Goal: Answer question/provide support

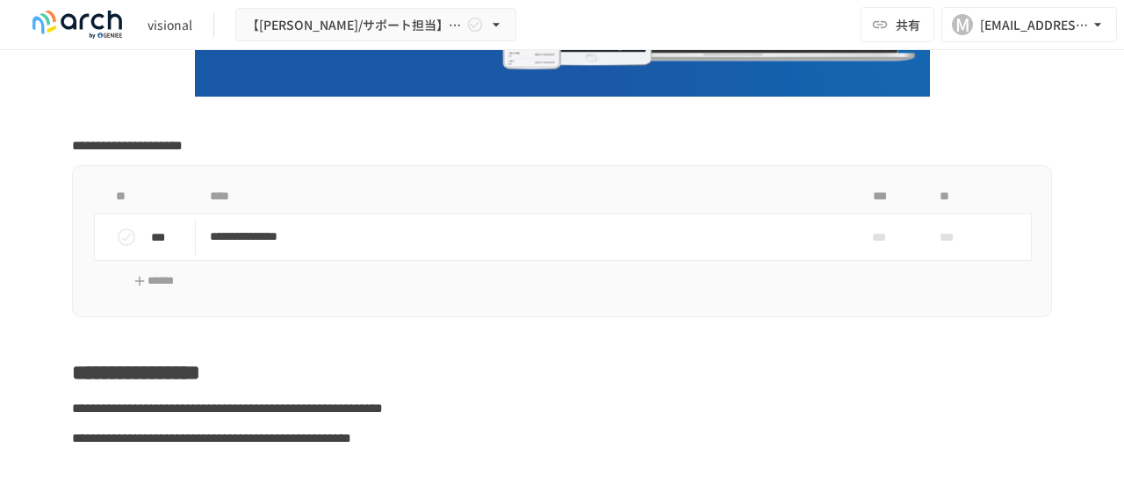
scroll to position [392, 0]
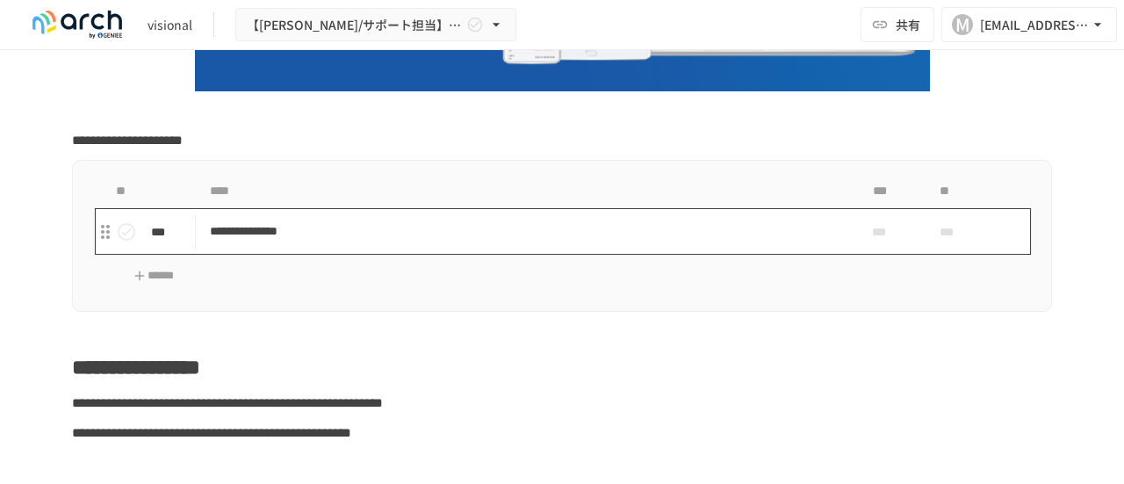
click at [223, 232] on p "**********" at bounding box center [525, 231] width 631 height 22
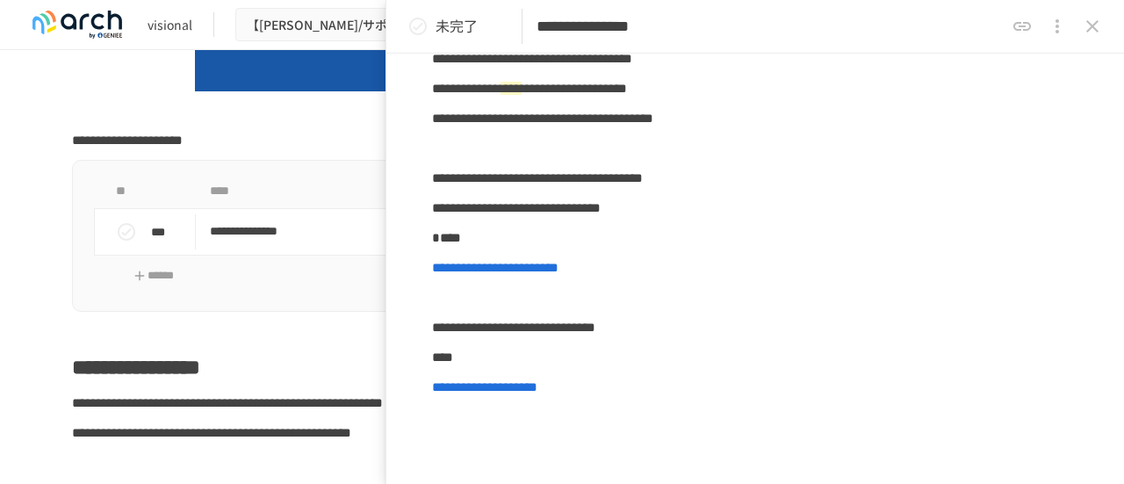
scroll to position [362, 0]
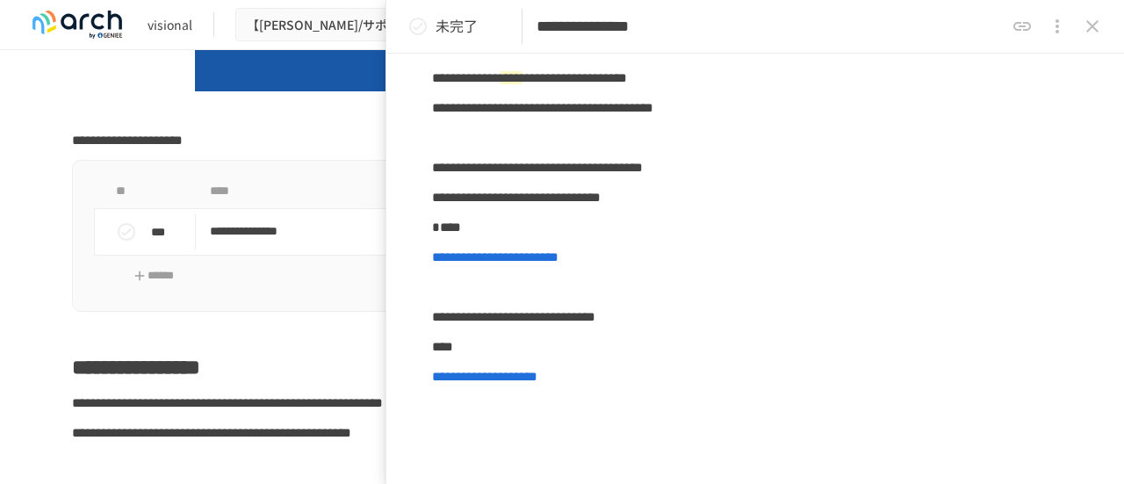
click at [94, 103] on p at bounding box center [562, 110] width 980 height 23
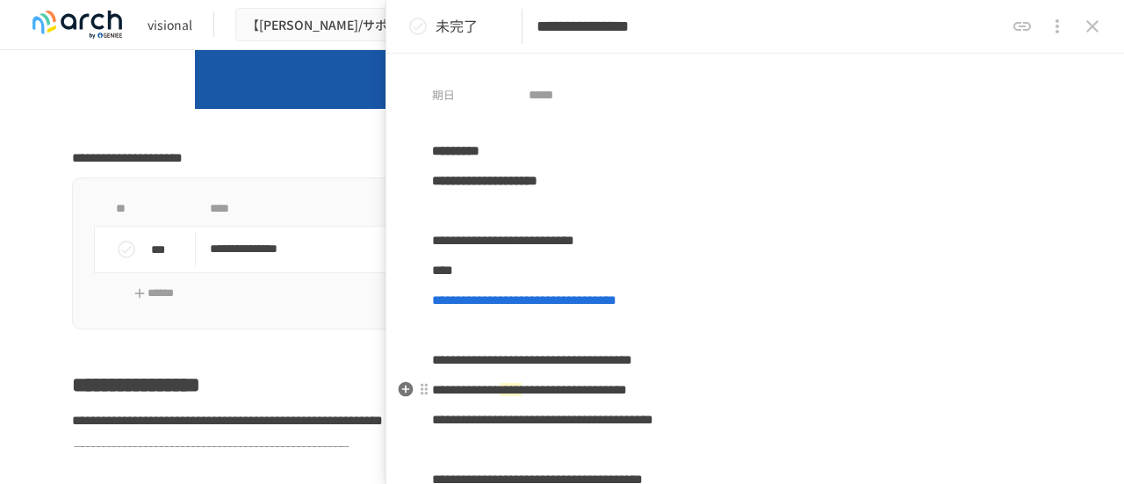
scroll to position [0, 0]
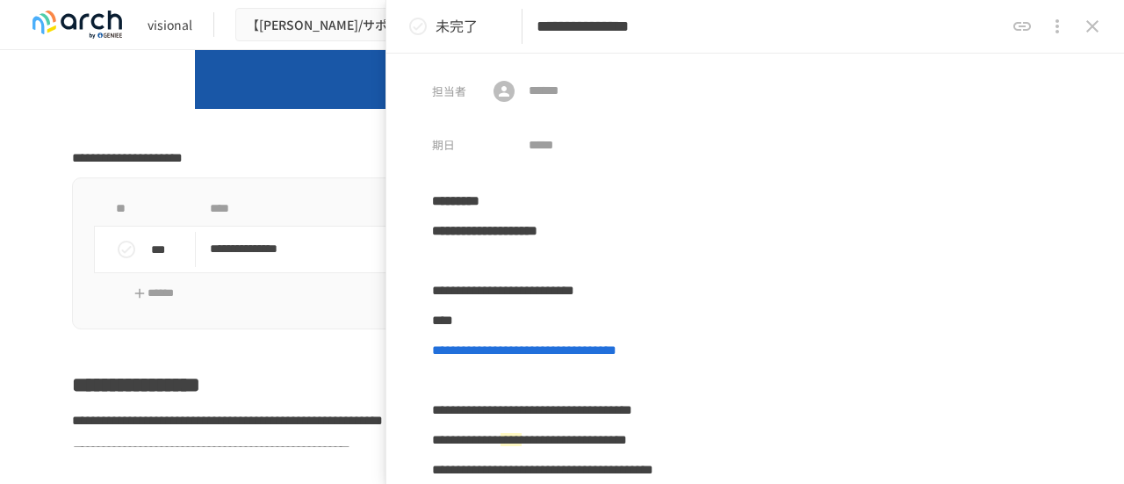
click at [1095, 29] on icon "close drawer" at bounding box center [1092, 26] width 12 height 12
